Goal: Check status

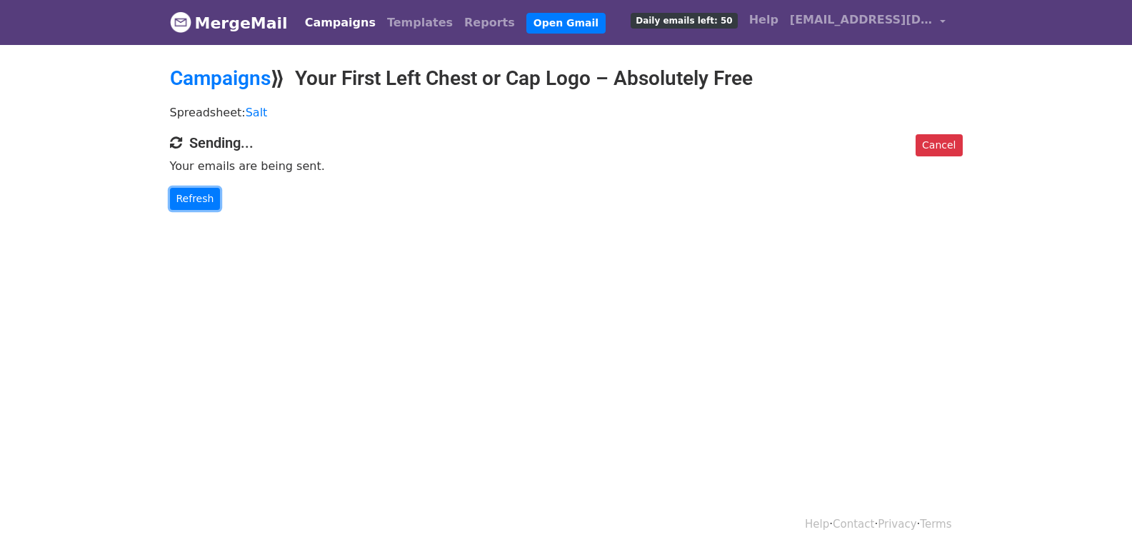
click at [200, 195] on link "Refresh" at bounding box center [195, 199] width 51 height 22
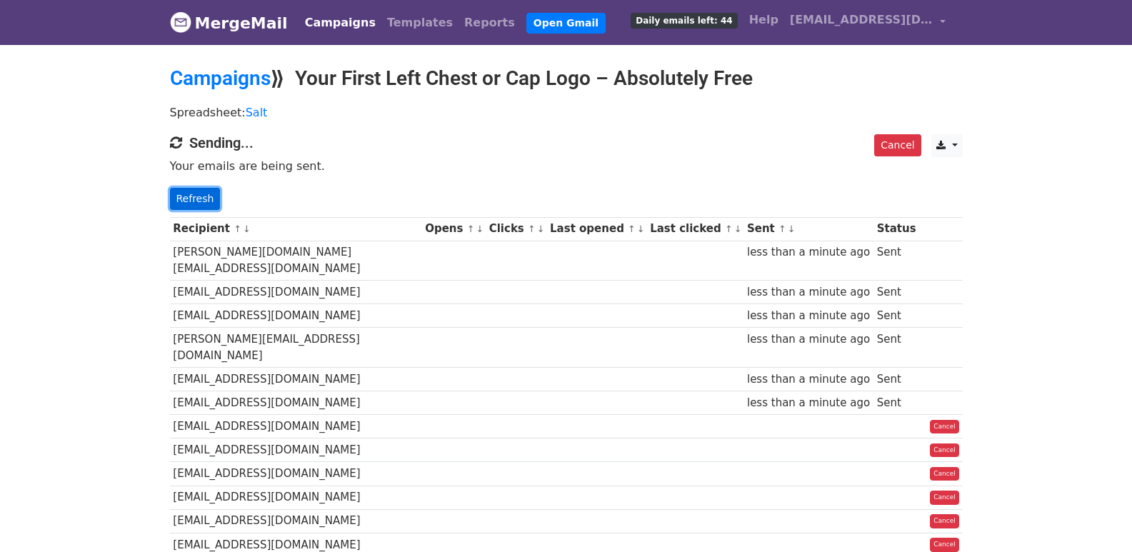
click at [182, 191] on link "Refresh" at bounding box center [195, 199] width 51 height 22
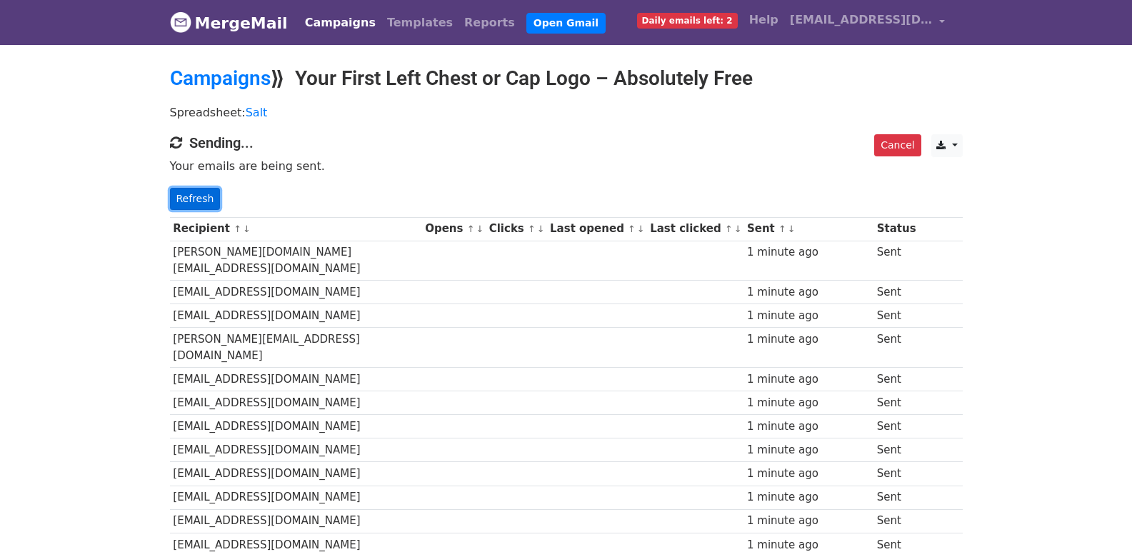
click at [175, 196] on link "Refresh" at bounding box center [195, 199] width 51 height 22
click at [183, 201] on link "Refresh" at bounding box center [195, 199] width 51 height 22
click at [189, 197] on link "Refresh" at bounding box center [195, 199] width 51 height 22
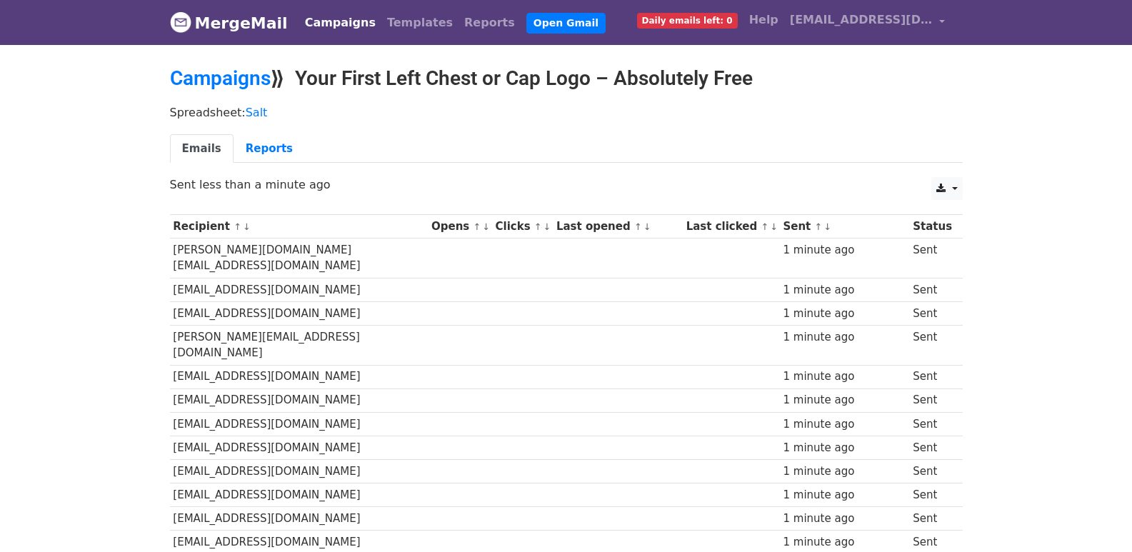
scroll to position [994, 0]
